Goal: Ask a question

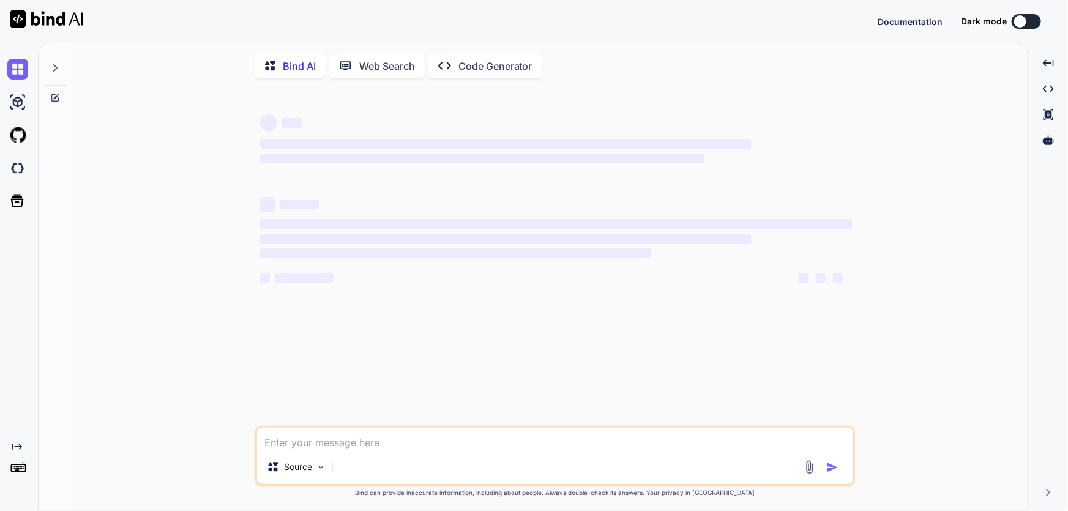
type textarea "h"
type textarea "x"
type textarea "ho"
type textarea "x"
type textarea "how"
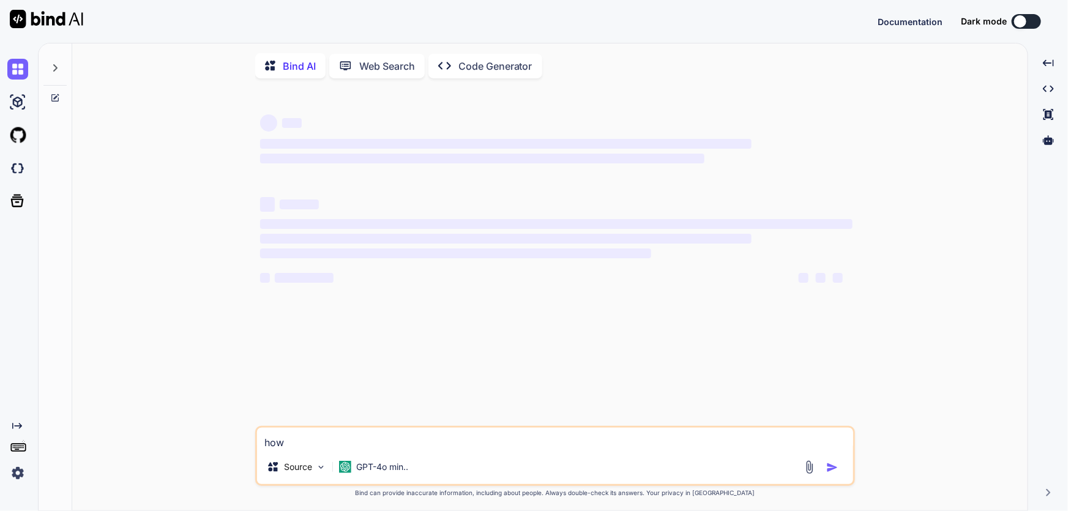
type textarea "x"
type textarea "how"
type textarea "x"
type textarea "how t"
type textarea "x"
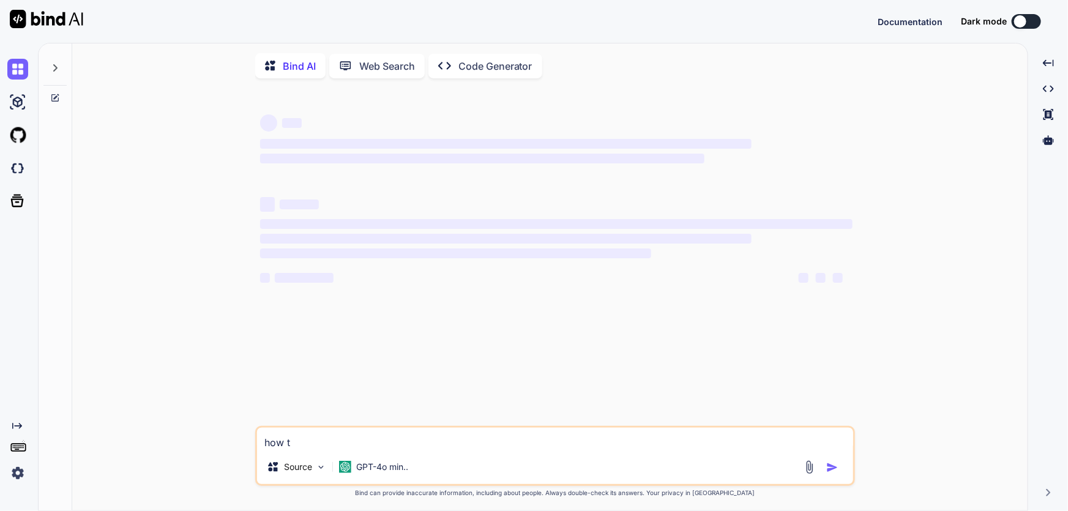
type textarea "how to"
type textarea "x"
type textarea "how to"
type textarea "x"
type textarea "how to co"
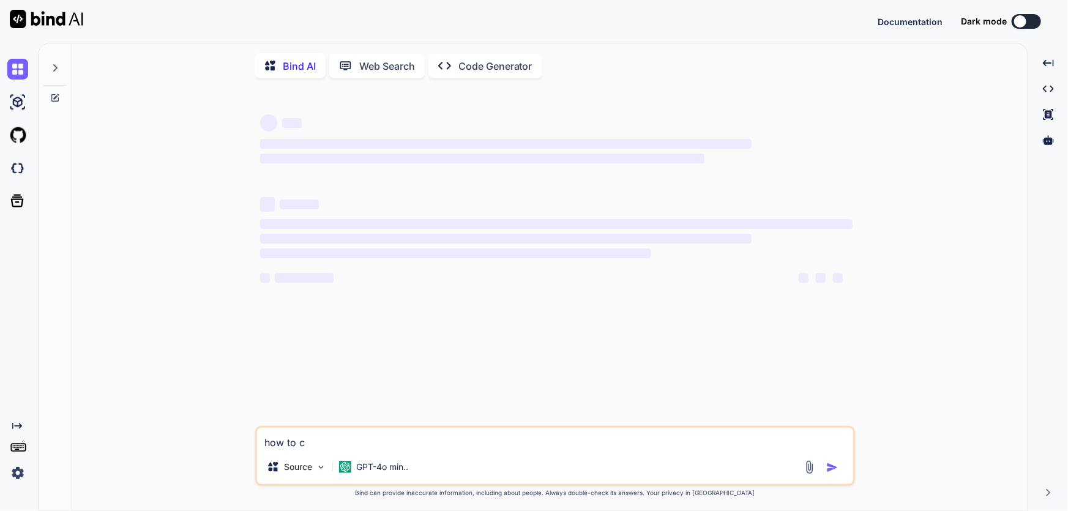
type textarea "x"
type textarea "how to con"
type textarea "x"
type textarea "how to conv"
type textarea "x"
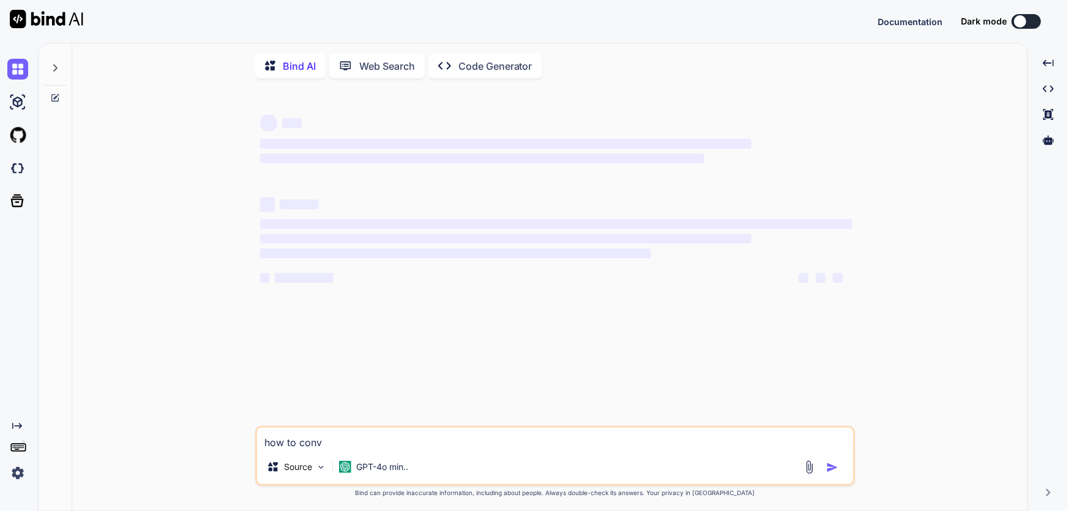
type textarea "how to conve"
type textarea "x"
type textarea "how to conver"
type textarea "x"
type textarea "how to convert"
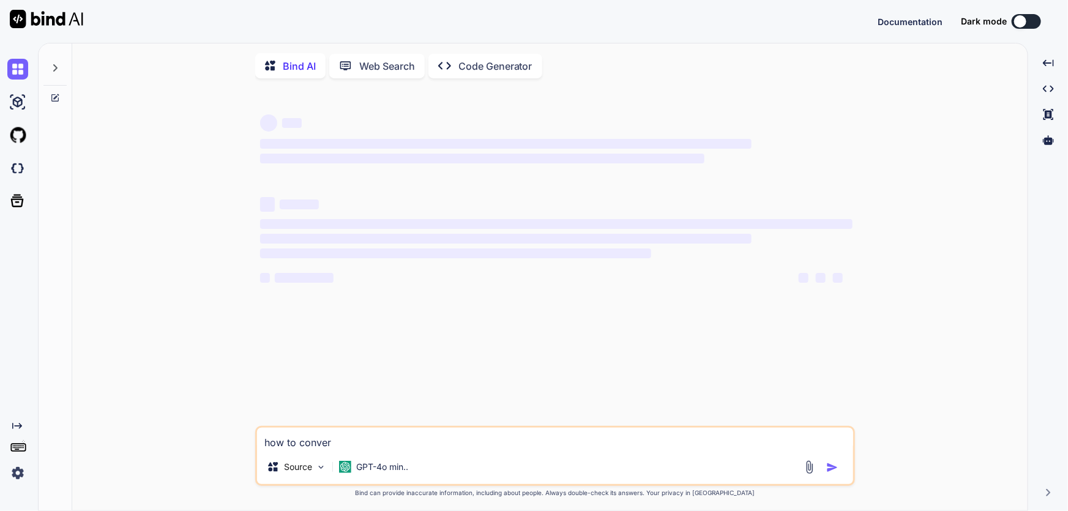
type textarea "x"
type textarea "how to convert"
type textarea "x"
type textarea "how to convert c"
type textarea "x"
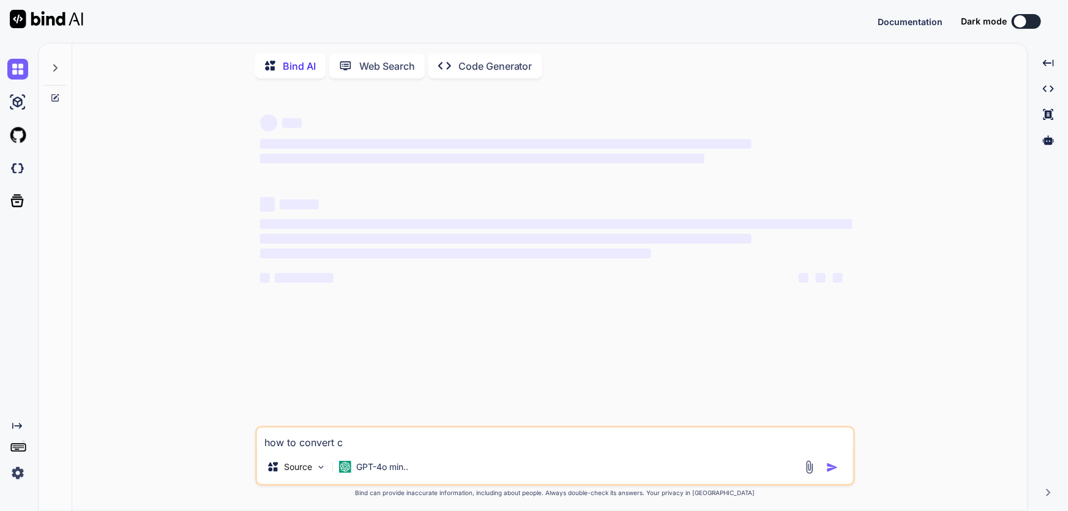
type textarea "how to convert cr"
type textarea "x"
type textarea "how to convert crt"
type textarea "x"
type textarea "how to convert crt"
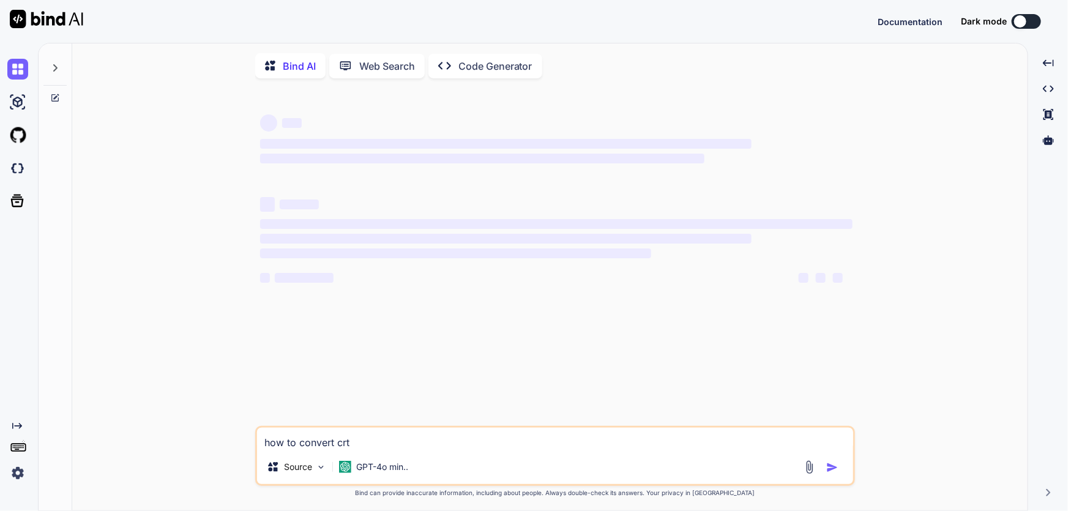
type textarea "x"
type textarea "how to convert crt t"
type textarea "x"
type textarea "how to convert crt to"
type textarea "x"
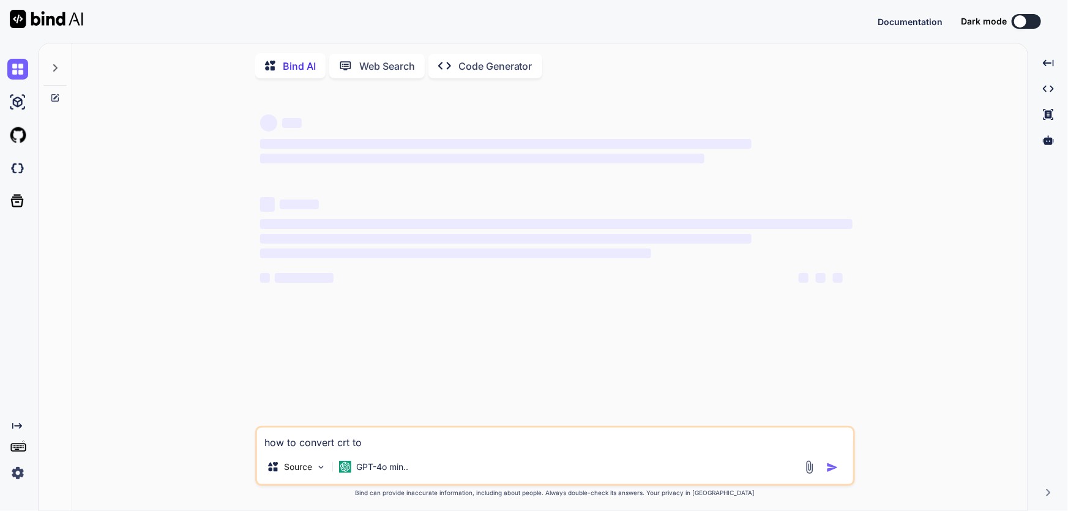
type textarea "how to convert crt to"
type textarea "x"
type textarea "how to convert crt to p"
type textarea "x"
type textarea "how to convert crt to pu"
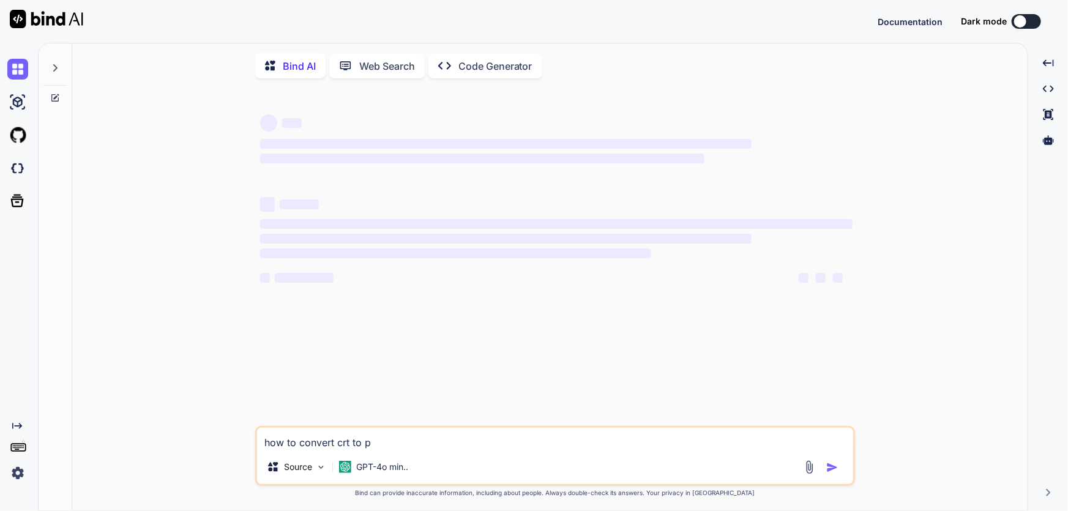
type textarea "x"
type textarea "how to convert crt to pub"
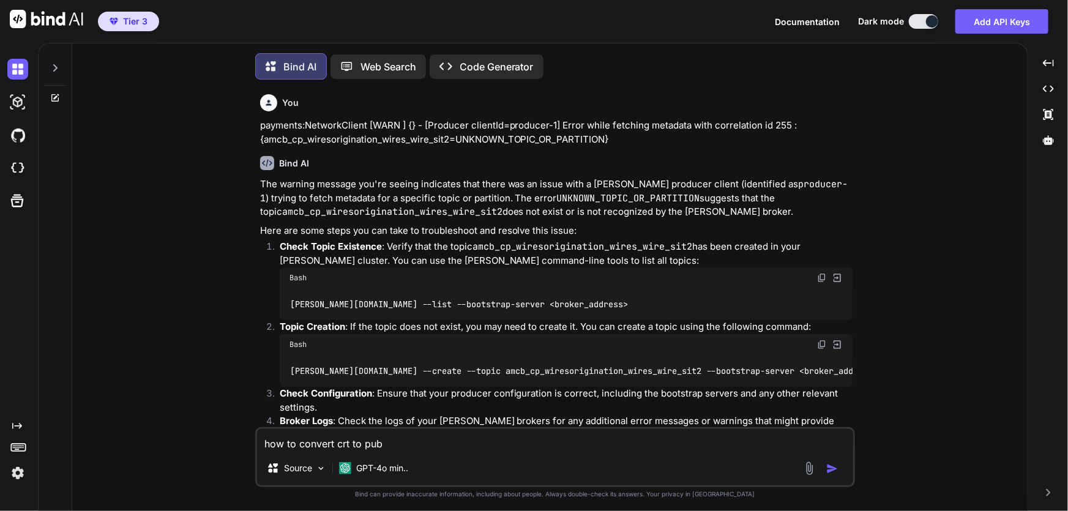
type textarea "x"
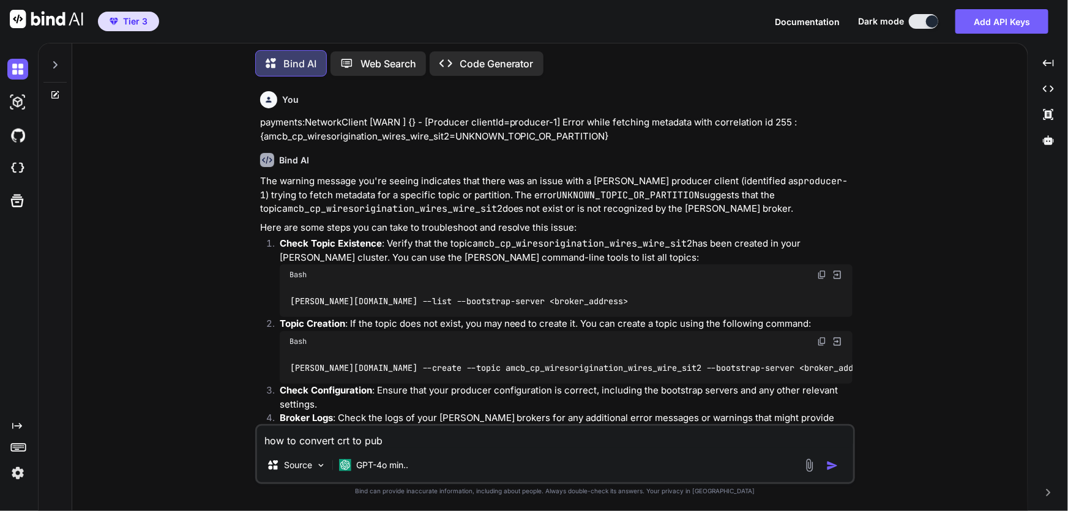
type textarea "how to convert crt to pub"
type textarea "x"
type textarea "how to convert crt to pub i"
type textarea "x"
type textarea "how to convert crt to pub in"
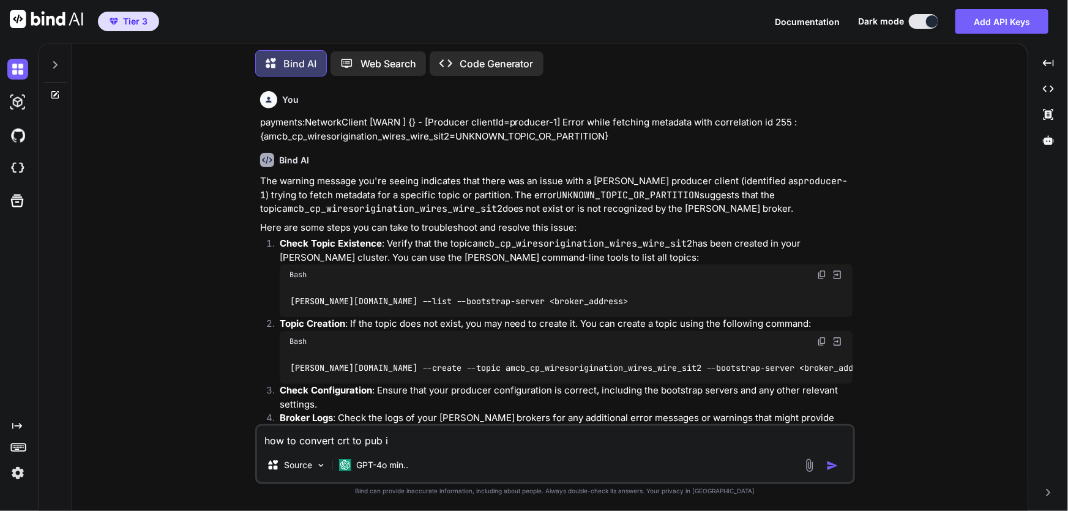
type textarea "x"
type textarea "how to convert crt to pub in"
type textarea "x"
type textarea "how to convert crt to pub in u"
type textarea "x"
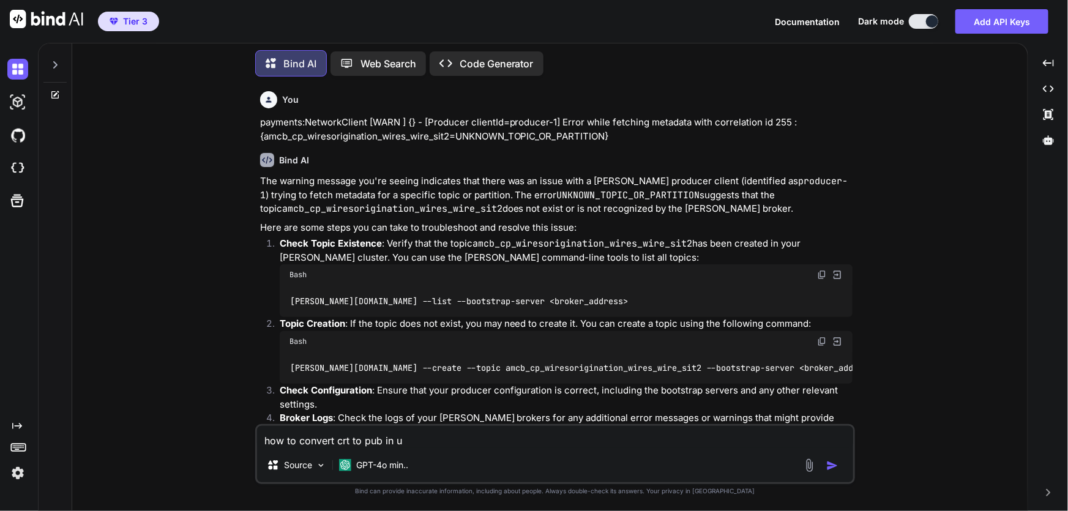
type textarea "how to convert crt to pub in un"
type textarea "x"
type textarea "how to convert crt to pub in unt"
type textarea "x"
type textarea "how to convert crt to pub in untu"
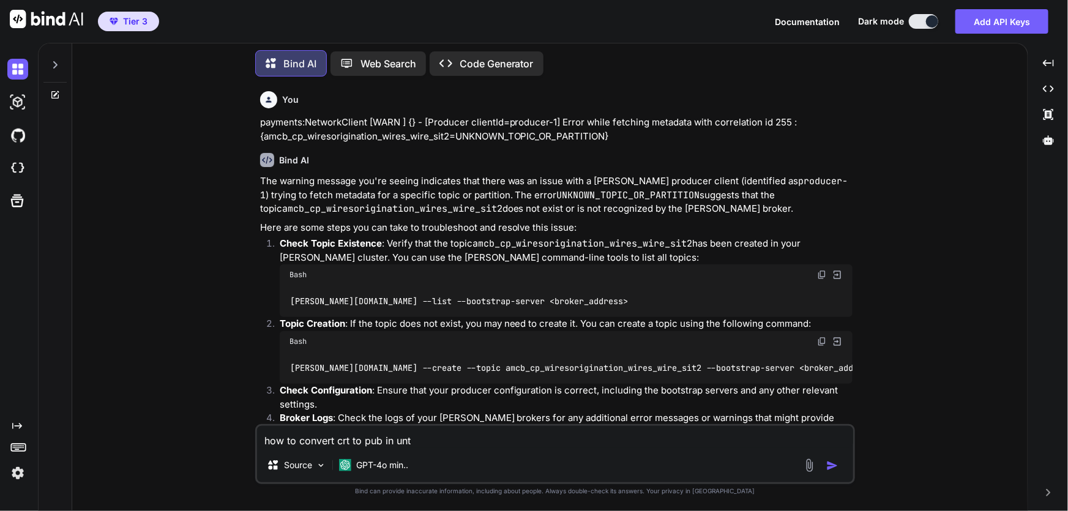
type textarea "x"
type textarea "how to convert crt to pub in unt"
type textarea "x"
type textarea "how to convert crt to pub in un"
type textarea "x"
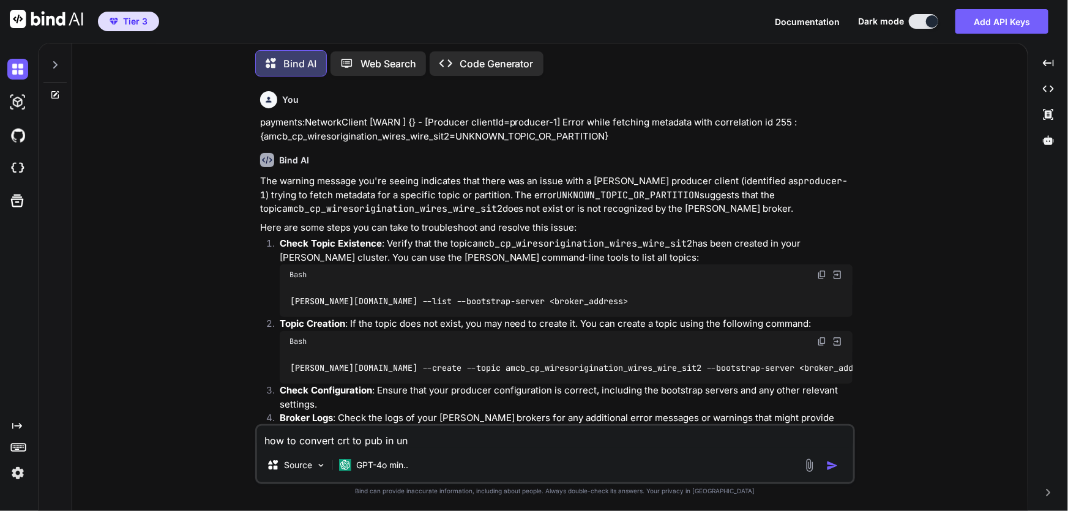
type textarea "how to convert crt to pub in u"
type textarea "x"
type textarea "how to convert crt to pub in ub"
type textarea "x"
type textarea "how to convert crt to pub in ubu"
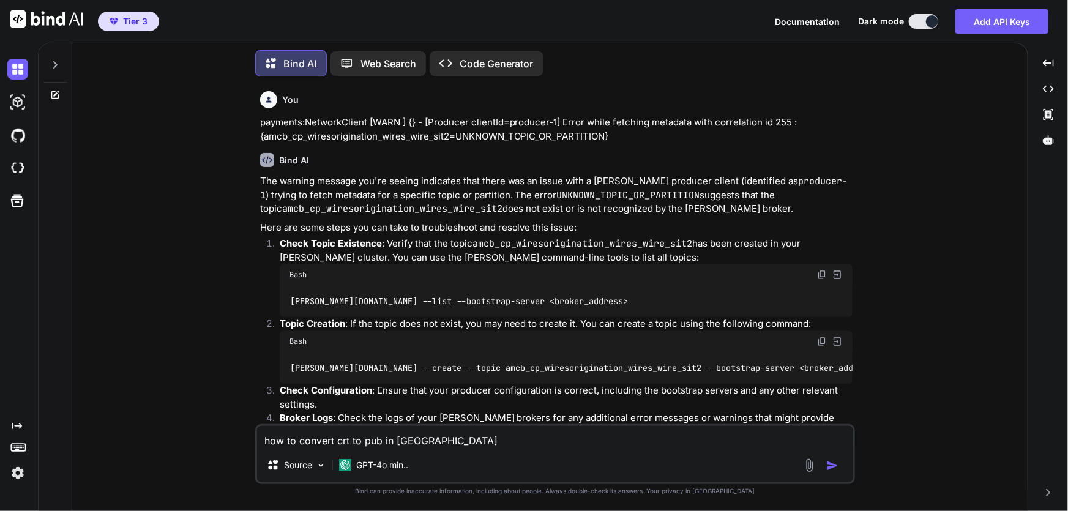
type textarea "x"
type textarea "how to convert crt to pub in ubun"
type textarea "x"
type textarea "how to convert crt to pub in ubunt"
type textarea "x"
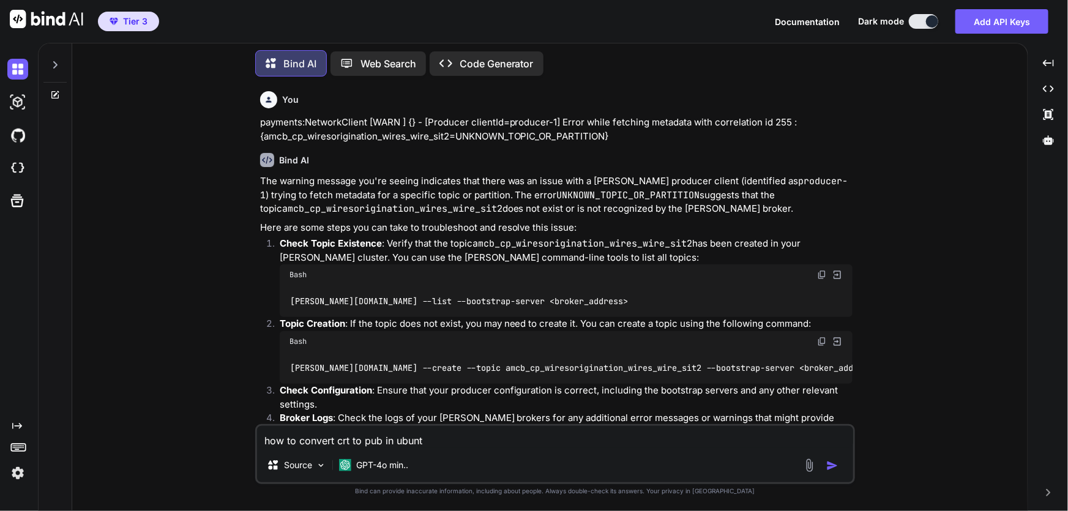
type textarea "how to convert crt to pub in ubuntu"
type textarea "x"
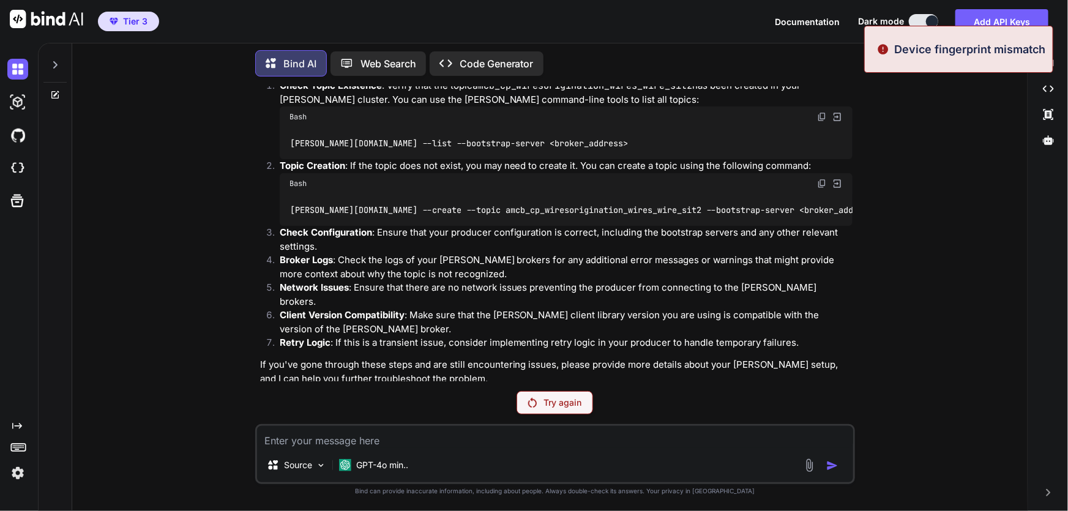
scroll to position [57, 0]
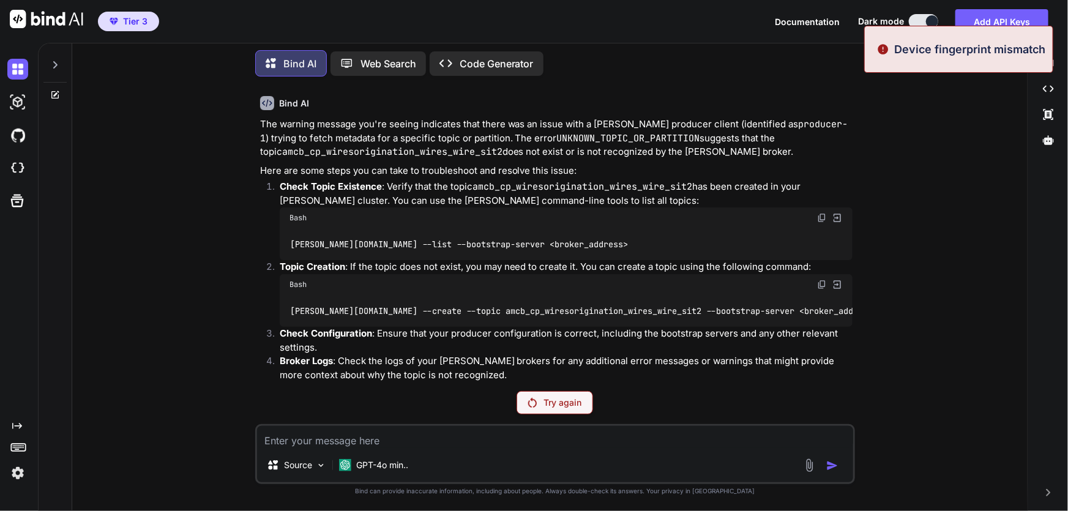
click at [18, 475] on img at bounding box center [17, 472] width 21 height 21
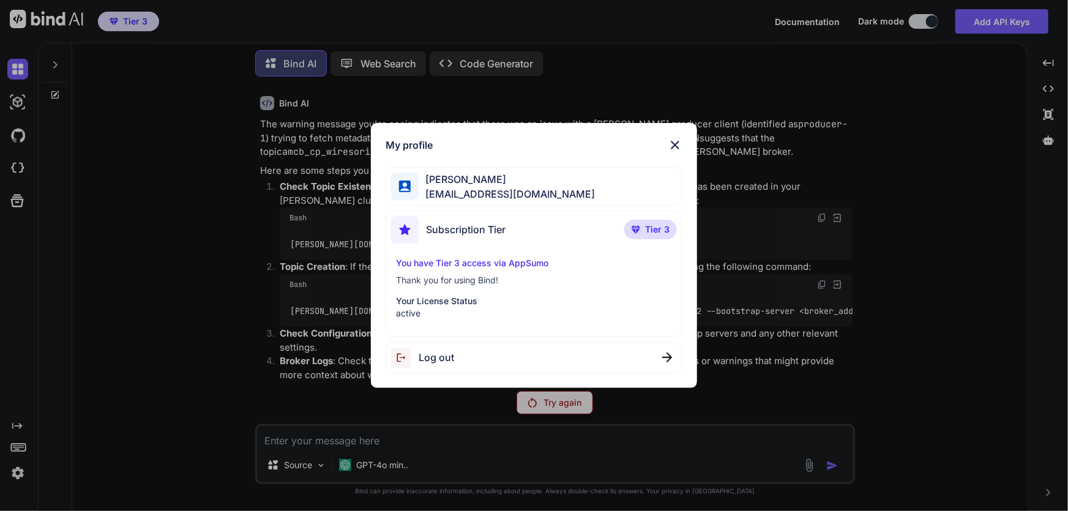
click at [464, 364] on div "Log out" at bounding box center [533, 357] width 297 height 31
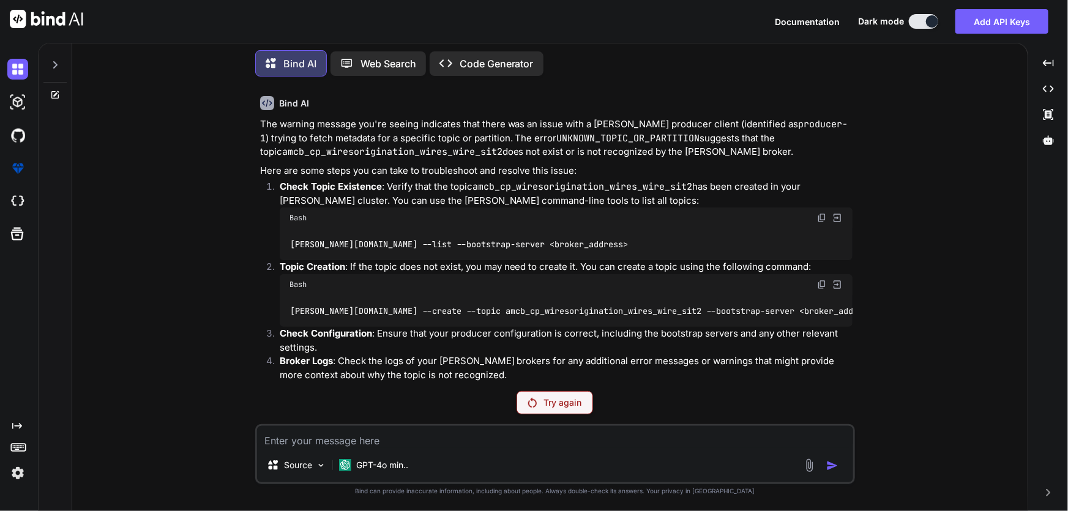
type textarea "x"
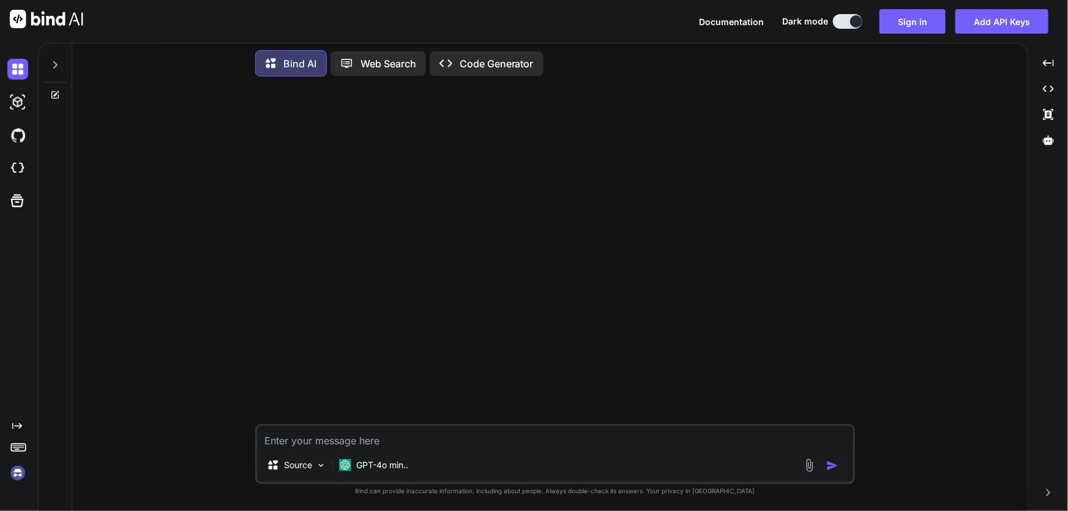
click at [15, 474] on img at bounding box center [17, 472] width 21 height 21
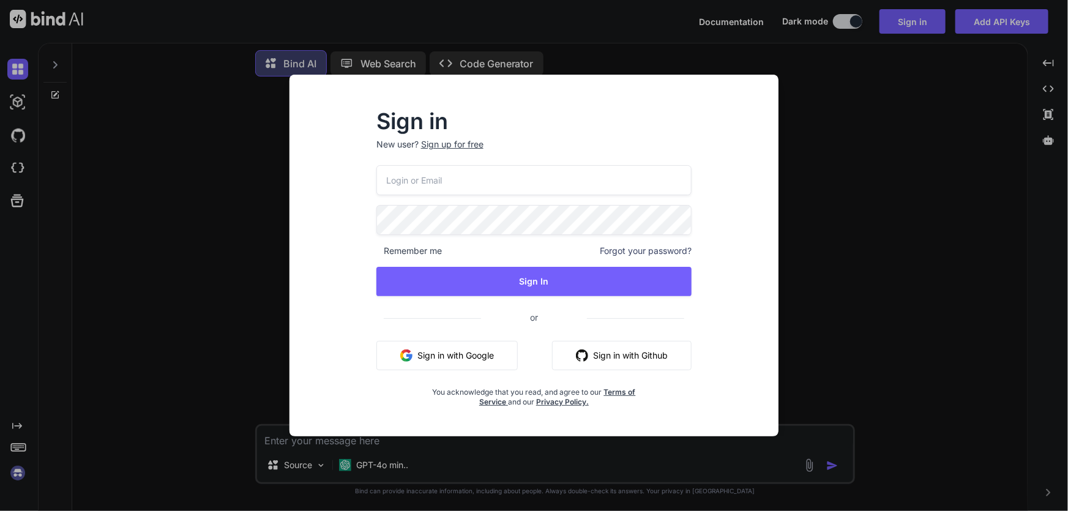
click at [450, 352] on button "Sign in with Google" at bounding box center [446, 355] width 141 height 29
click at [440, 352] on button "Sign in with Google" at bounding box center [446, 355] width 141 height 29
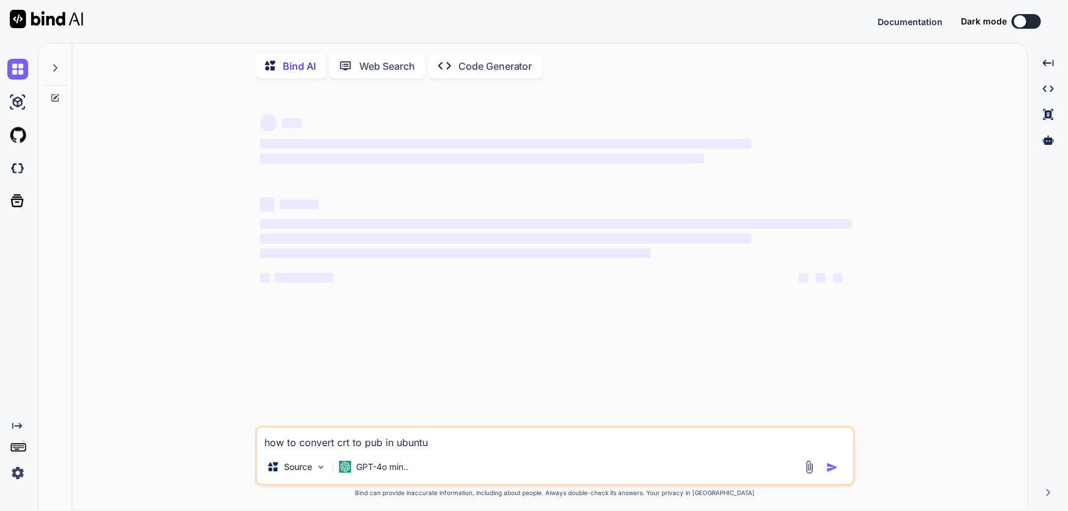
click at [467, 447] on textarea "how to convert crt to pub in ubuntu" at bounding box center [555, 439] width 596 height 22
type textarea "x"
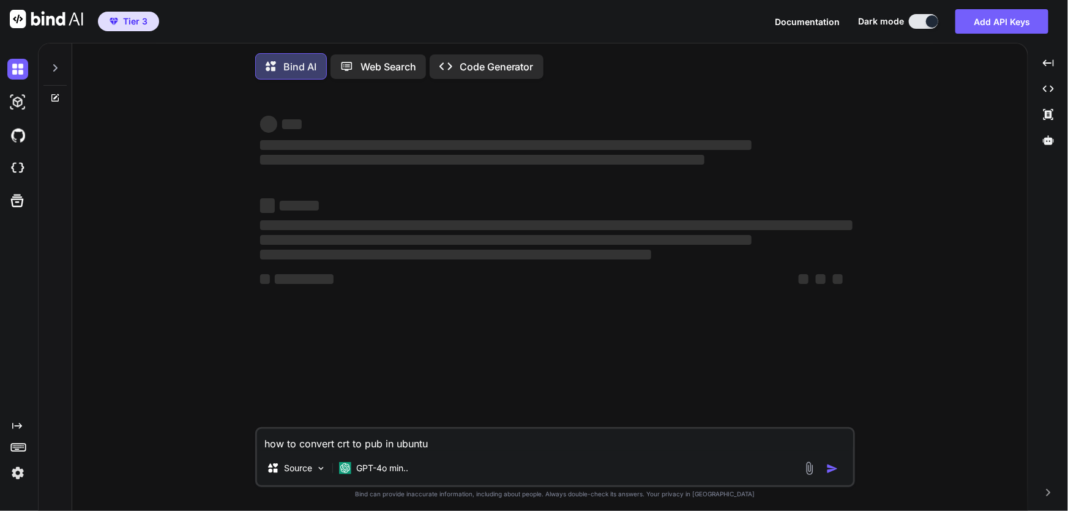
type textarea "how to convert crt to pub in ubuntu"
type textarea "x"
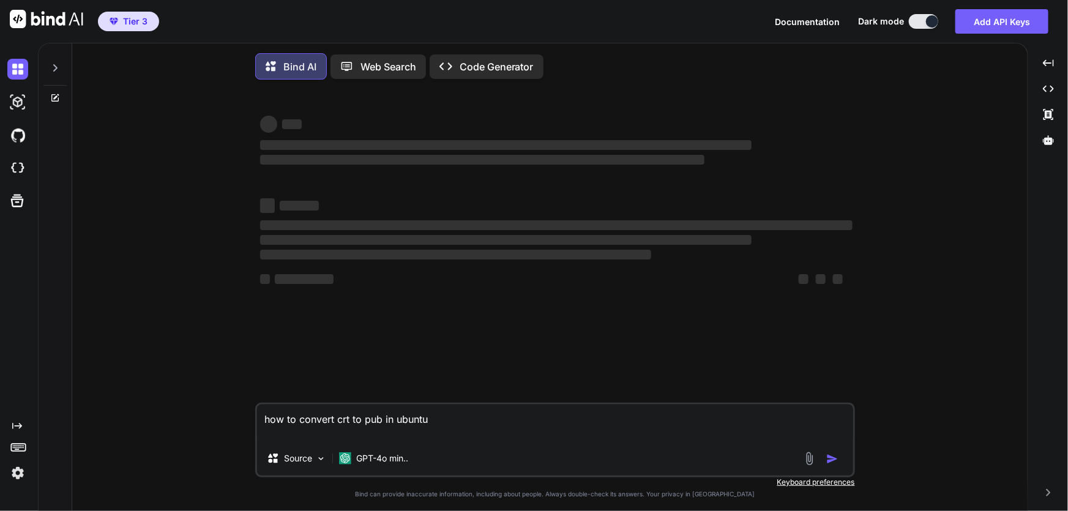
type textarea "how to convert crt to pub in ubuntu"
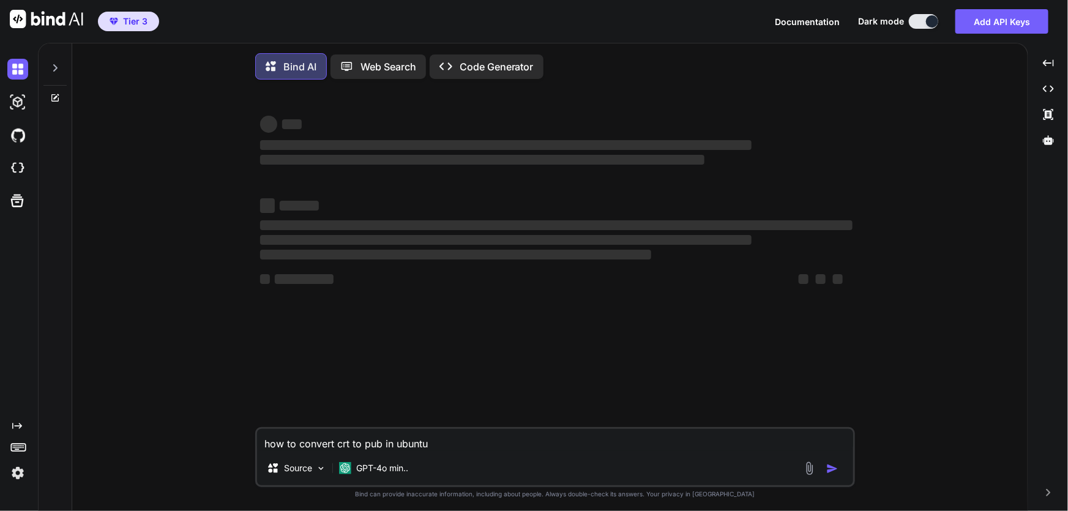
drag, startPoint x: 445, startPoint y: 448, endPoint x: 242, endPoint y: 440, distance: 203.8
click at [242, 440] on div "‌ ‌ ‌ ‌ ‌ ‌ ‌ ‌ ‌ ‌ ‌ ‌ ‌ ‌ how to convert crt to pub in ubuntu Source GPT-4o m…" at bounding box center [554, 301] width 945 height 424
click at [59, 98] on icon at bounding box center [55, 98] width 10 height 10
click at [58, 98] on icon at bounding box center [55, 98] width 10 height 10
type textarea "x"
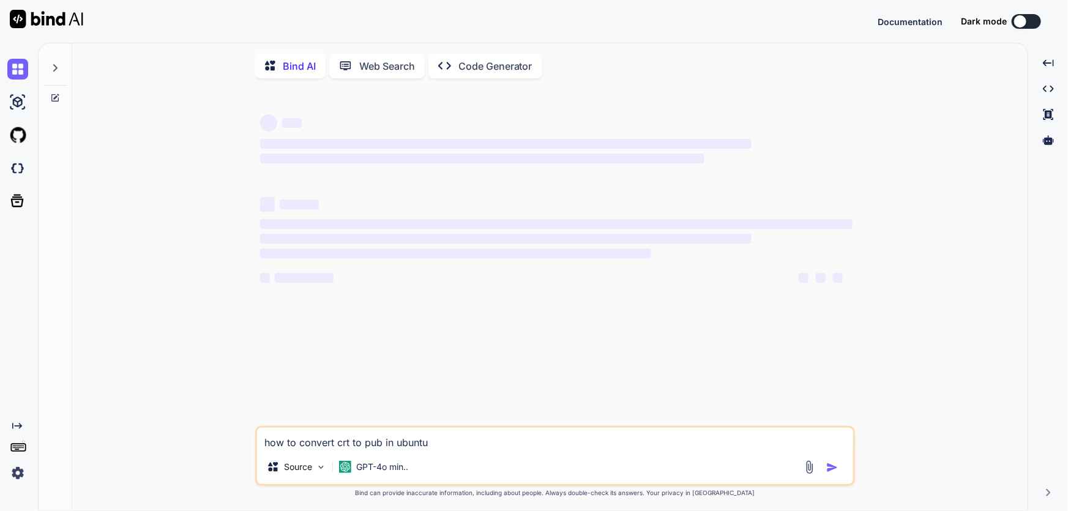
click at [18, 474] on img at bounding box center [17, 472] width 21 height 21
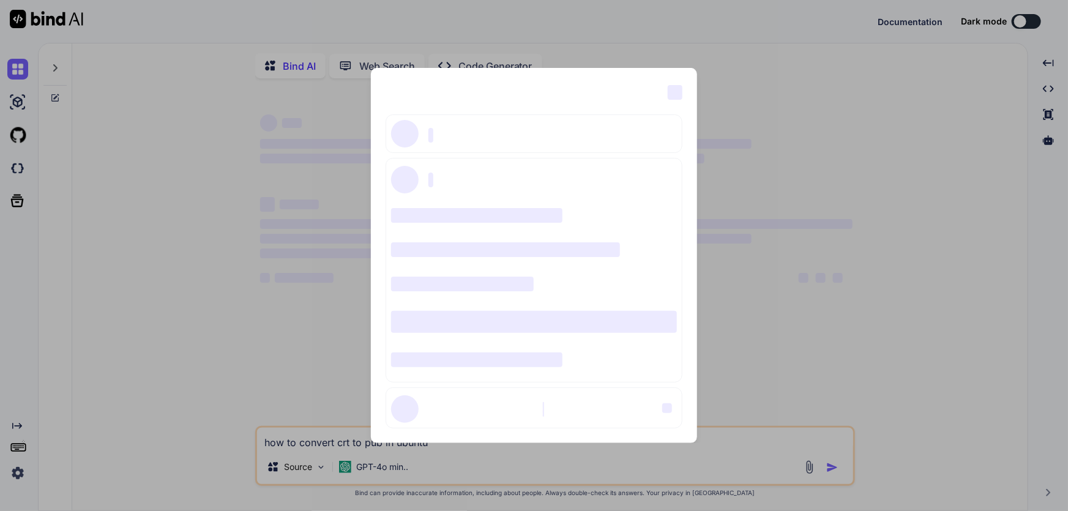
click at [838, 147] on div "‌ ‌ ‌ ‌ ‌ ‌ ‌ ‌ ‌ ‌ ‌ ‌ ‌ ‌ ‌" at bounding box center [534, 255] width 1068 height 511
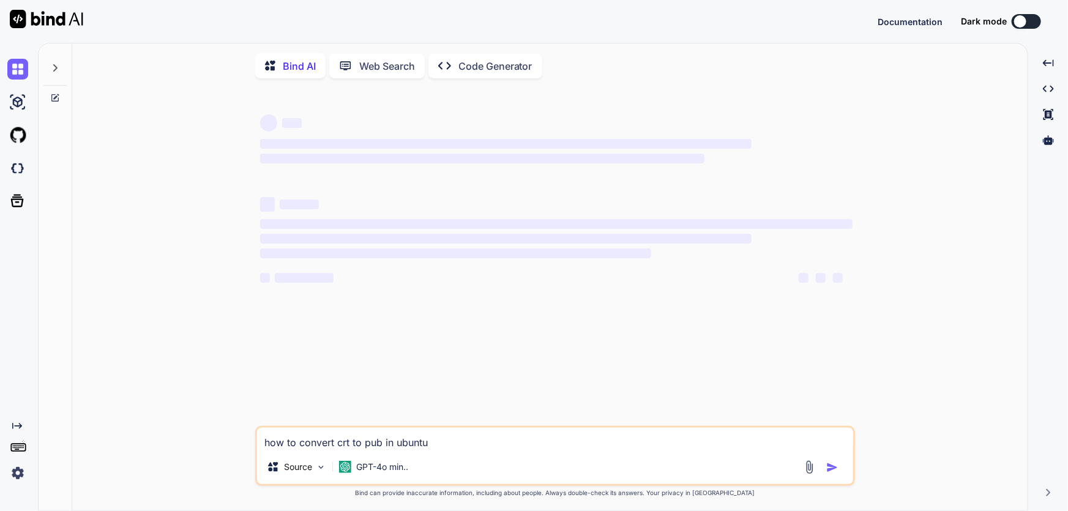
type textarea "x"
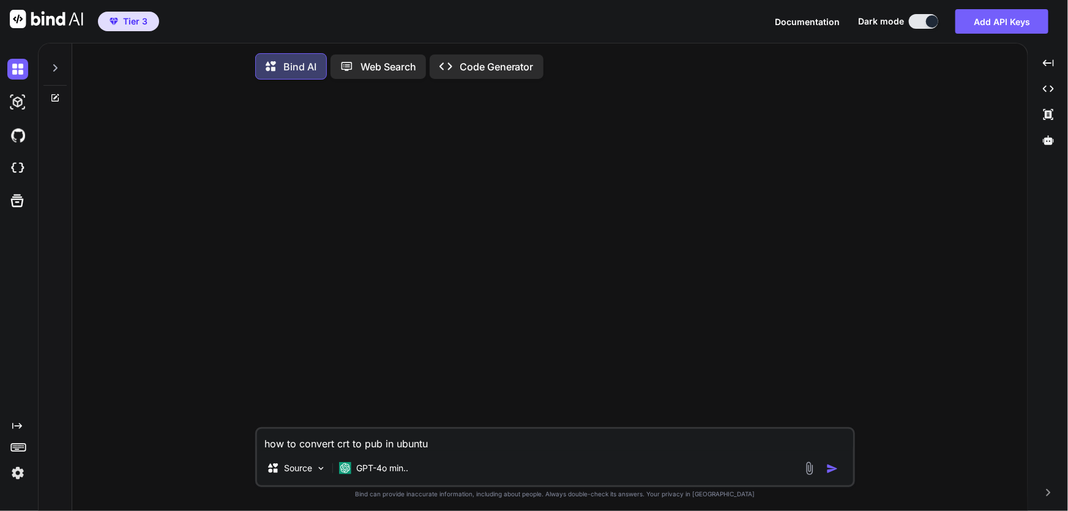
click at [400, 310] on div at bounding box center [556, 258] width 597 height 338
click at [830, 470] on img "button" at bounding box center [832, 468] width 12 height 12
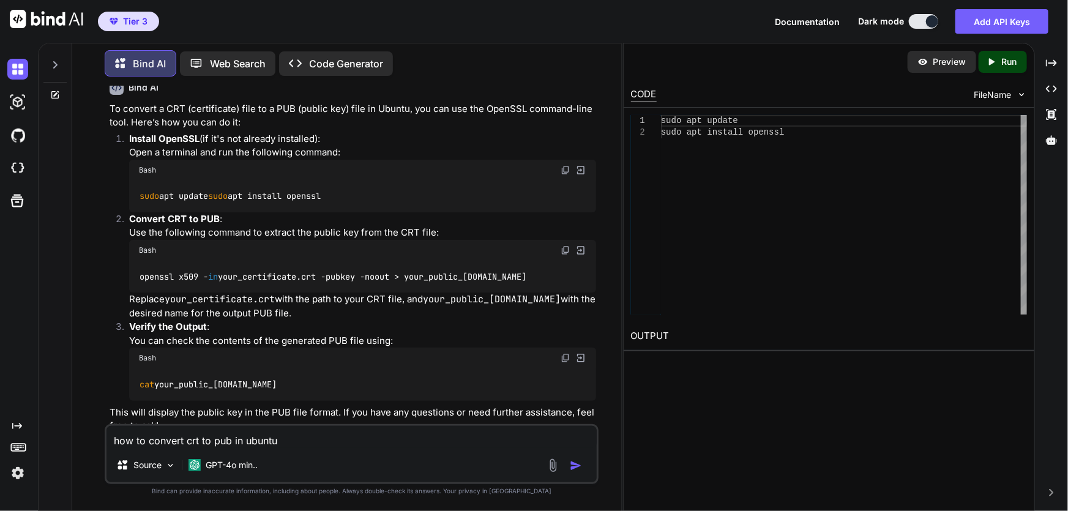
scroll to position [98, 0]
